Goal: Information Seeking & Learning: Understand process/instructions

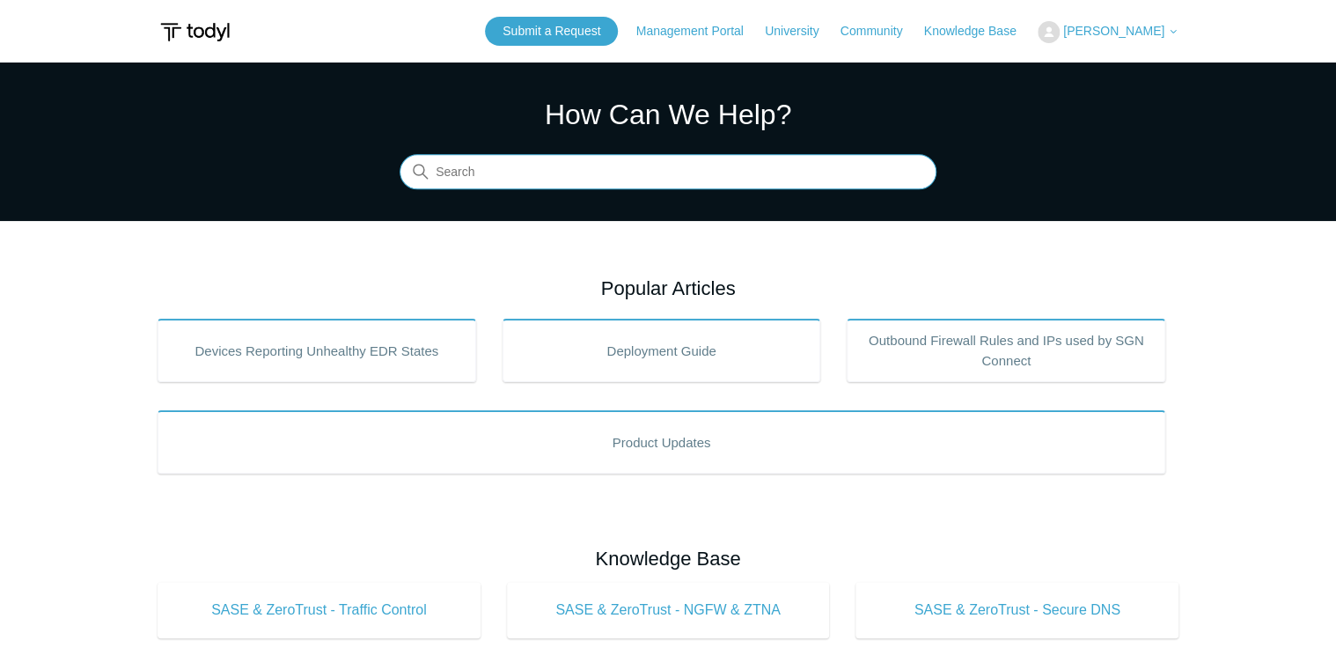
click at [571, 178] on input "Search" at bounding box center [668, 172] width 537 height 35
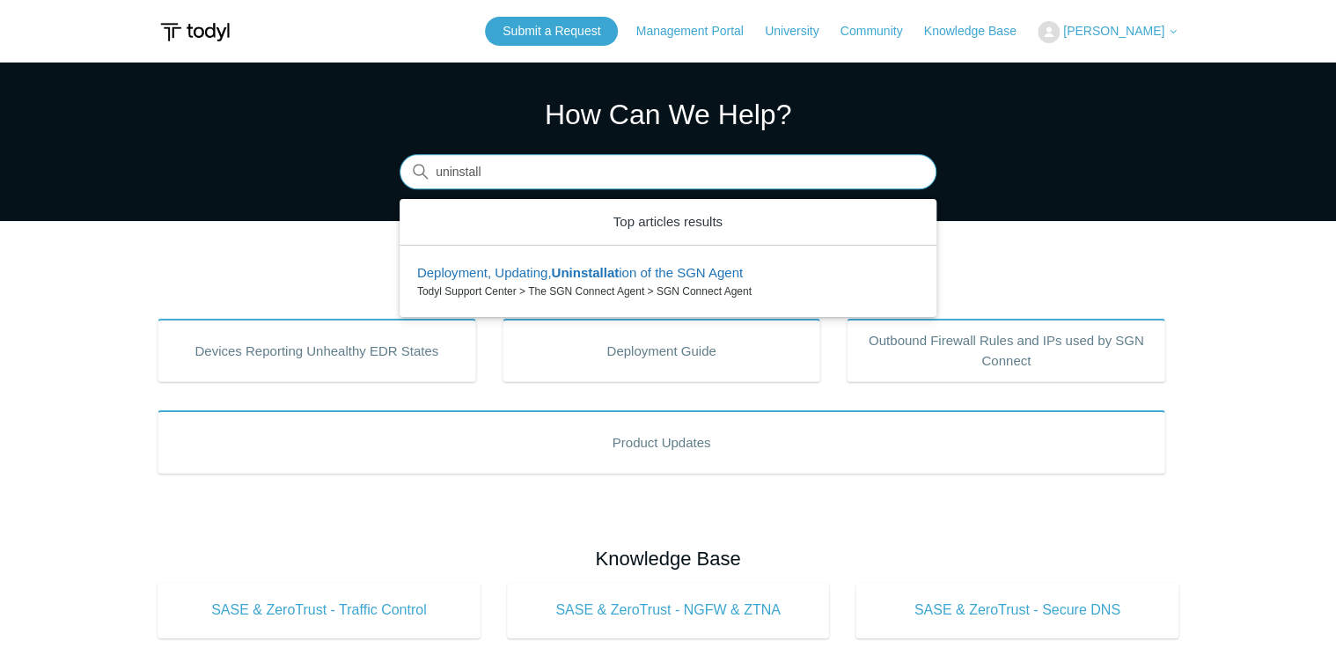
type input "uninstall"
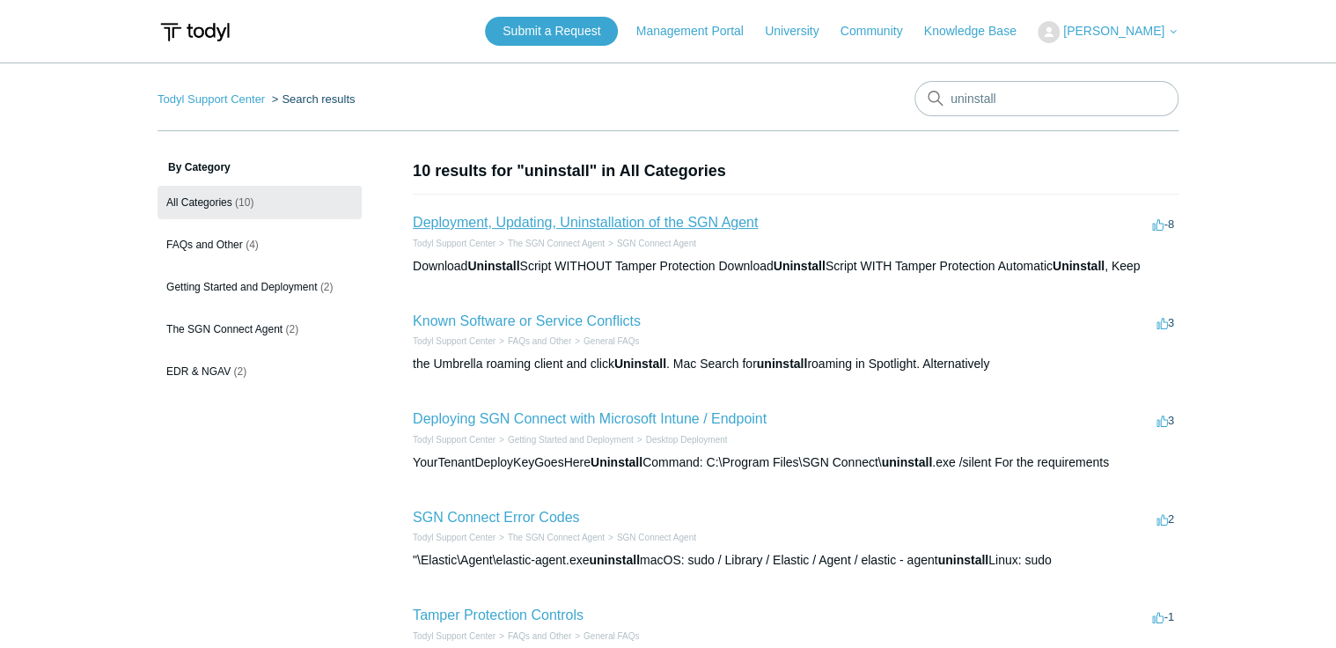
click at [579, 221] on link "Deployment, Updating, Uninstallation of the SGN Agent" at bounding box center [585, 222] width 345 height 15
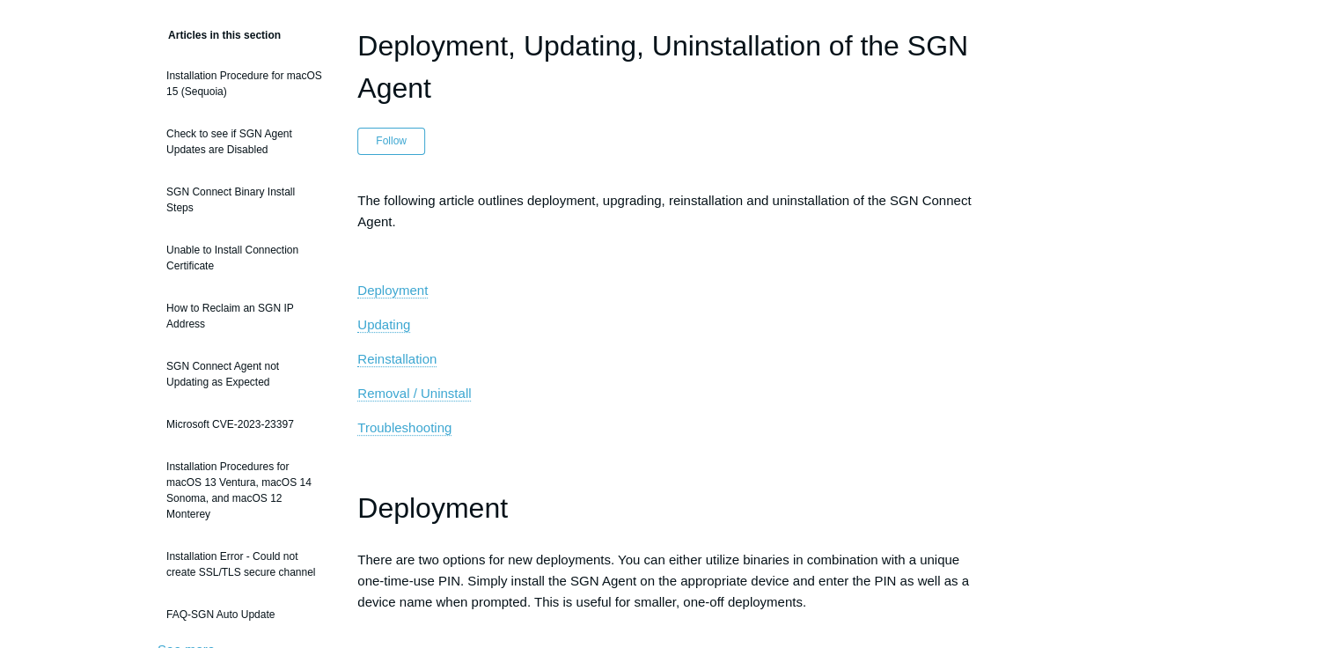
scroll to position [141, 0]
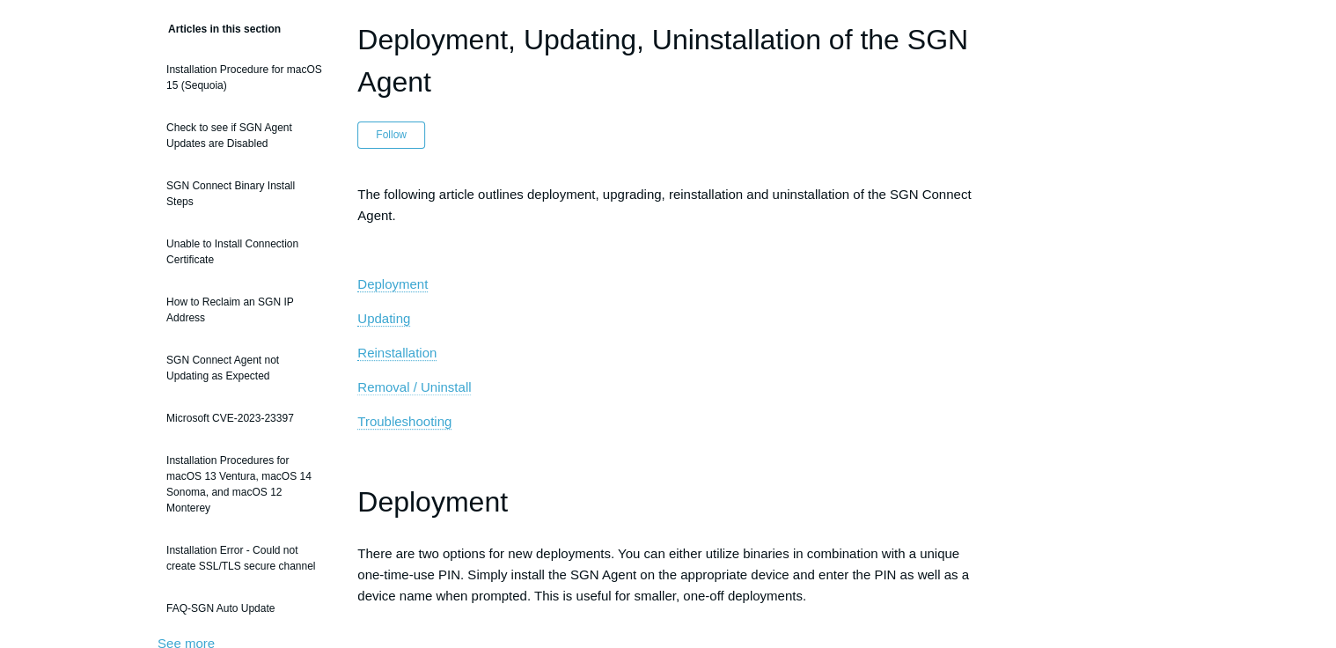
click at [438, 390] on span "Removal / Uninstall" at bounding box center [414, 386] width 114 height 15
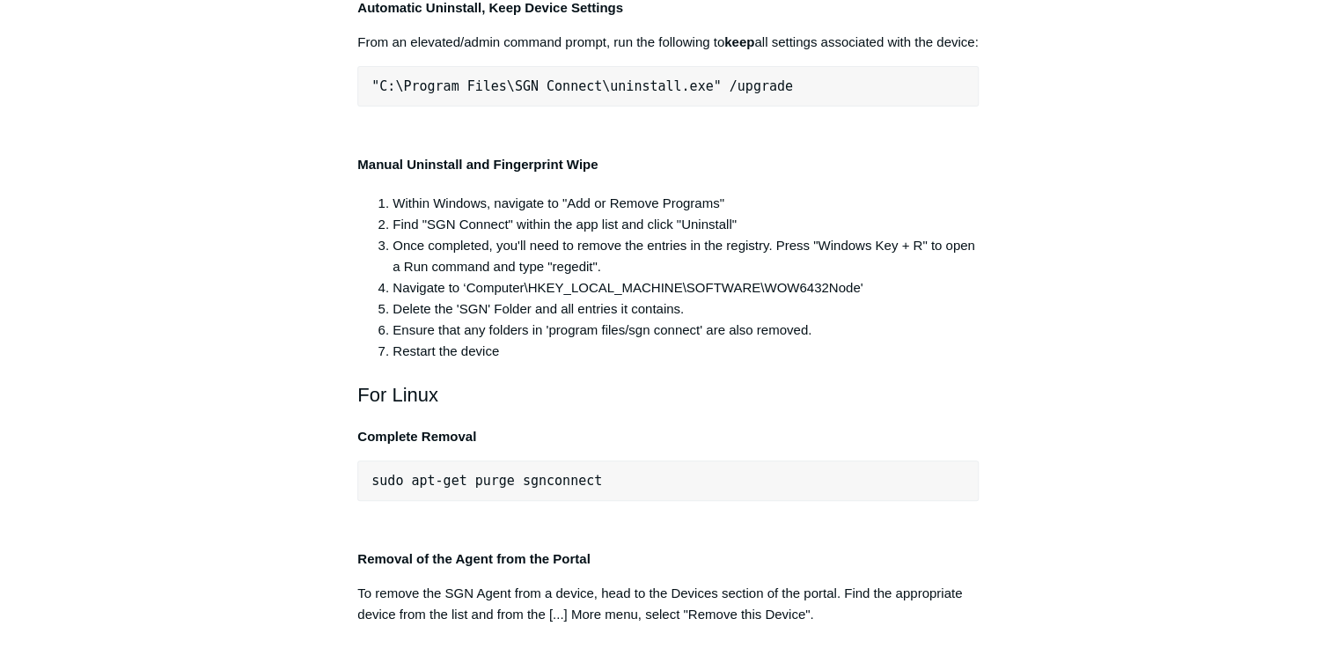
scroll to position [3476, 0]
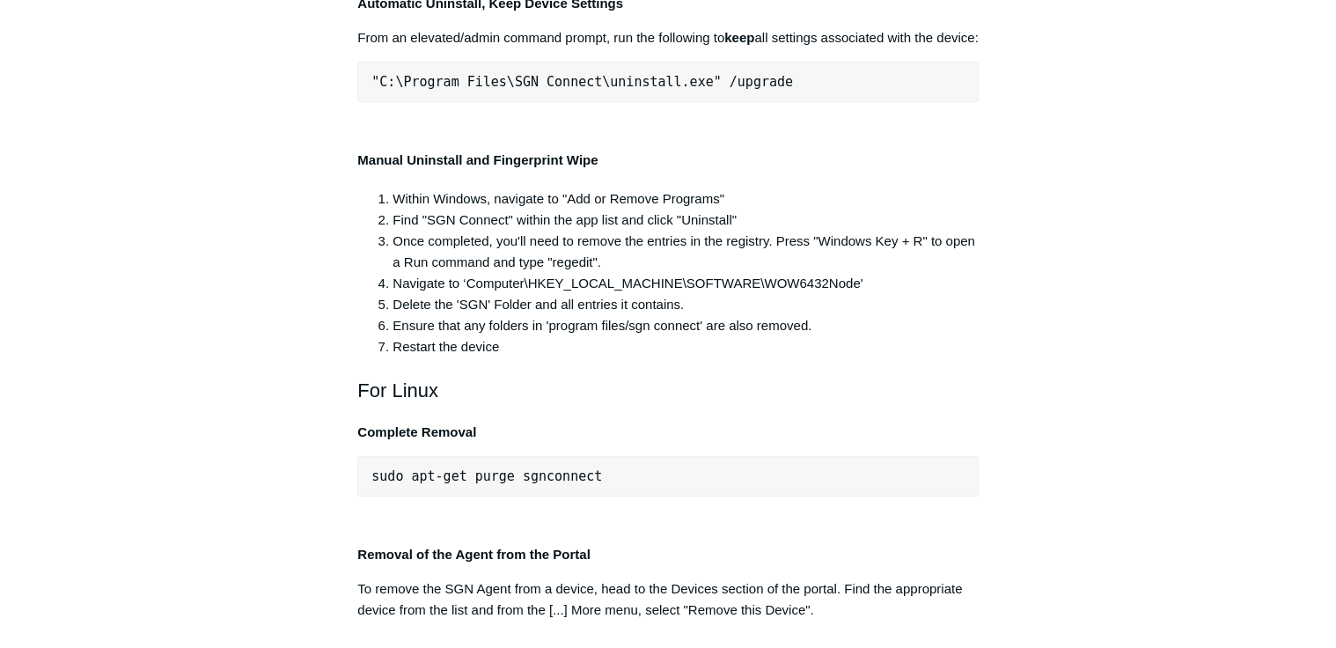
drag, startPoint x: 693, startPoint y: 317, endPoint x: 372, endPoint y: 319, distance: 320.4
copy span ""C:\Program Files\SGN Connect\uninstall.exe""
